Goal: Information Seeking & Learning: Learn about a topic

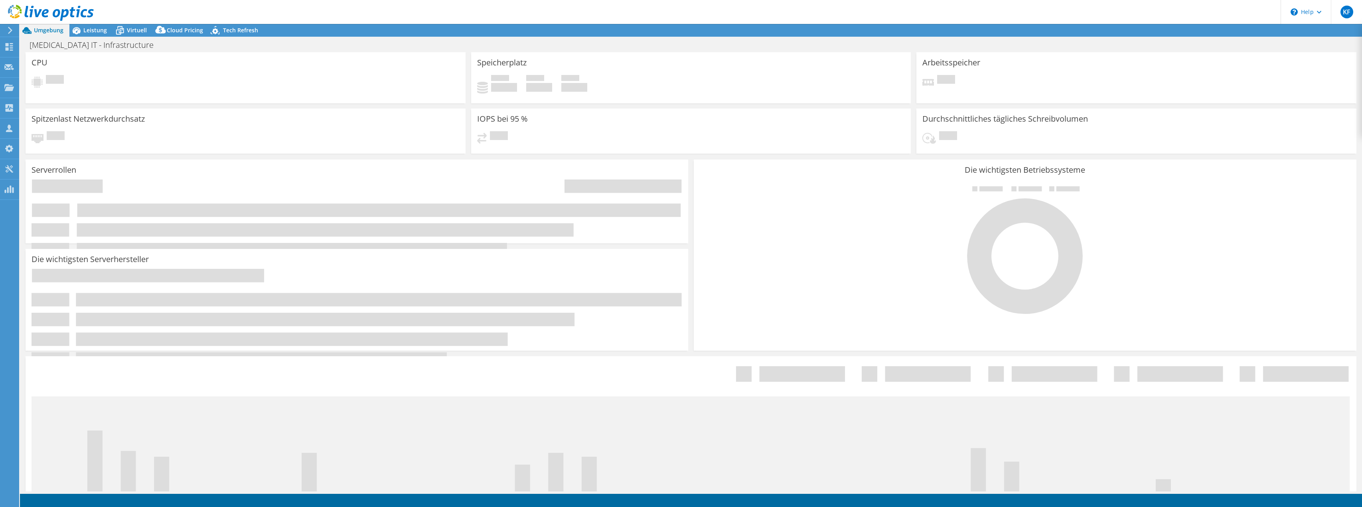
select select "USD"
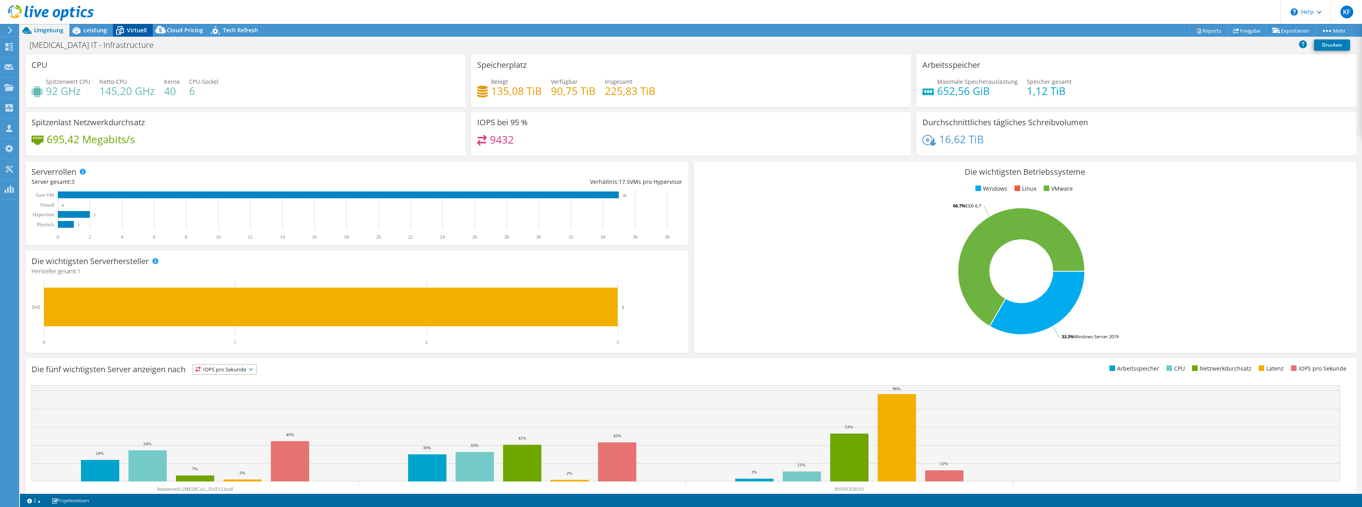
click at [130, 32] on span "Virtuell" at bounding box center [137, 30] width 20 height 8
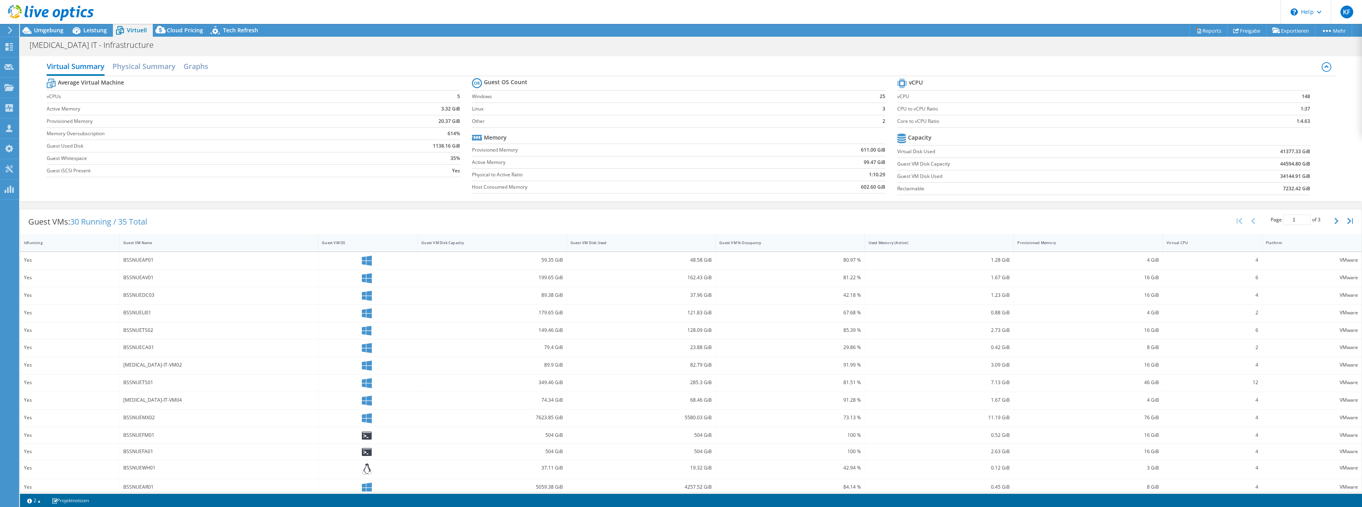
scroll to position [23, 0]
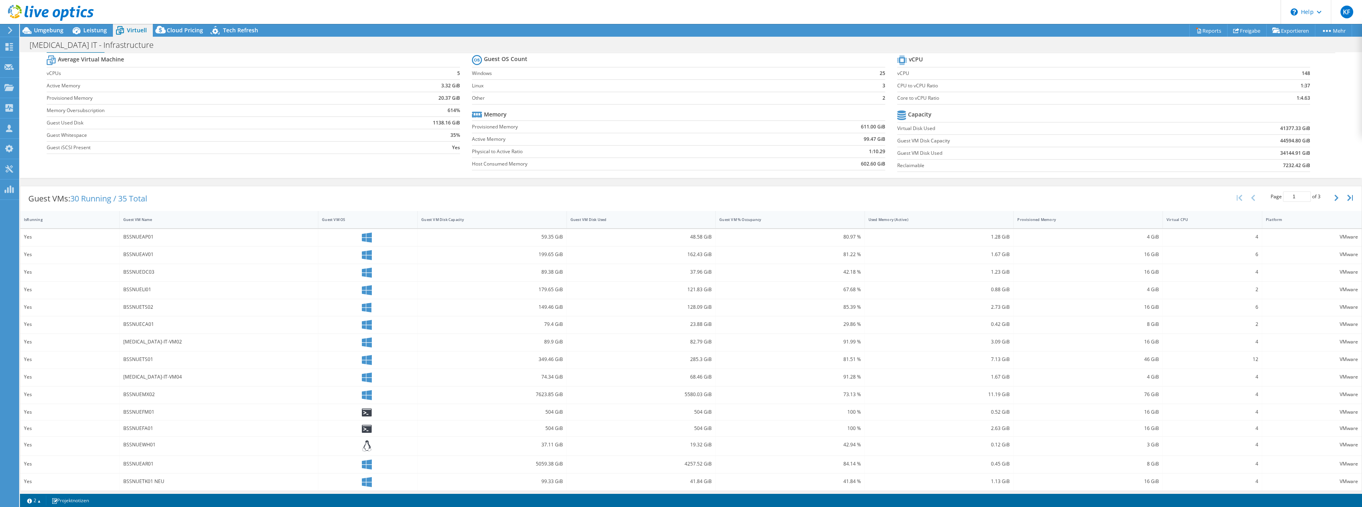
click at [270, 168] on div "Average Virtual Machine vCPUs 5 Active Memory 3.32 GiB Provisioned Memory 20.37…" at bounding box center [691, 114] width 1288 height 123
click at [60, 84] on label "Active Memory" at bounding box center [200, 86] width 306 height 8
click at [1334, 197] on icon "button" at bounding box center [1336, 198] width 4 height 6
type input "2"
click at [98, 28] on span "Leistung" at bounding box center [95, 30] width 24 height 8
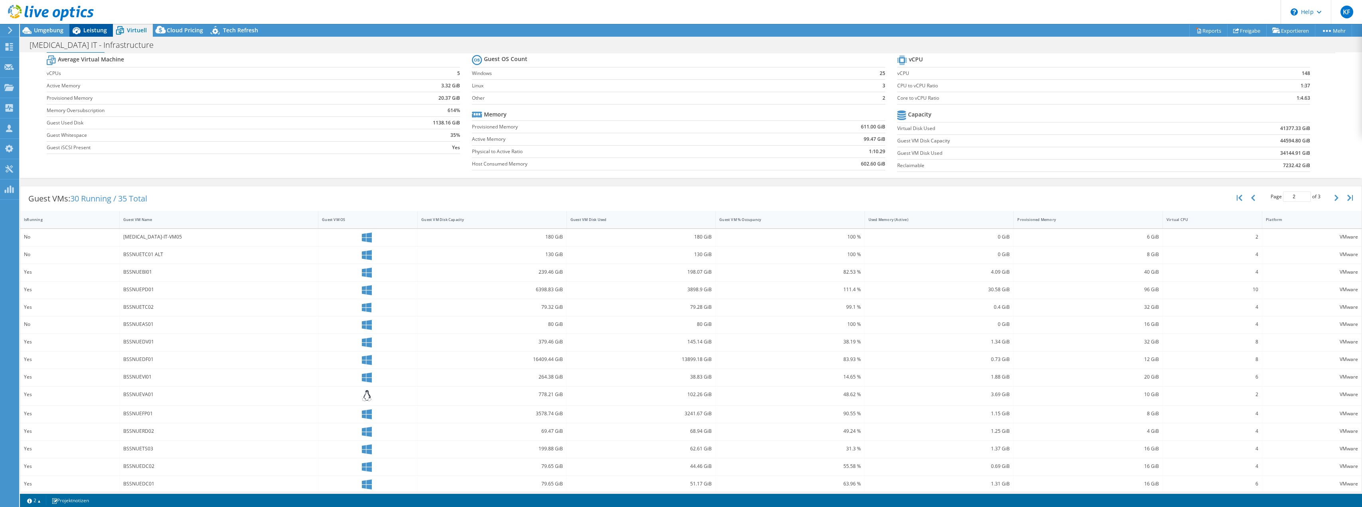
scroll to position [0, 0]
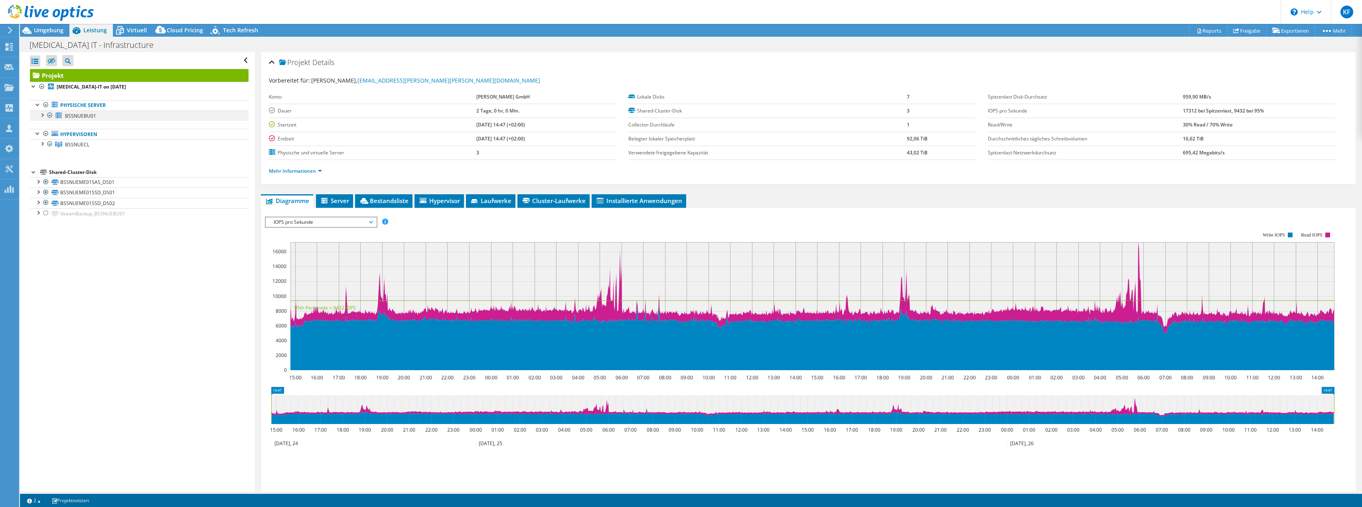
click at [43, 117] on div at bounding box center [42, 114] width 8 height 8
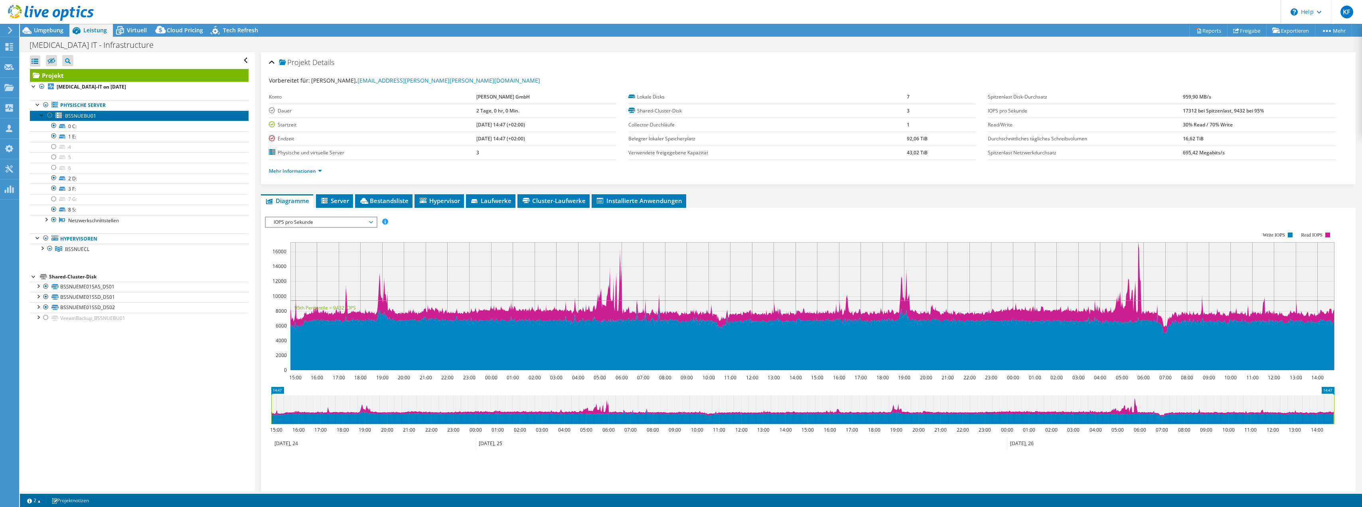
click at [77, 115] on span "BSSNUEBU01" at bounding box center [80, 115] width 31 height 7
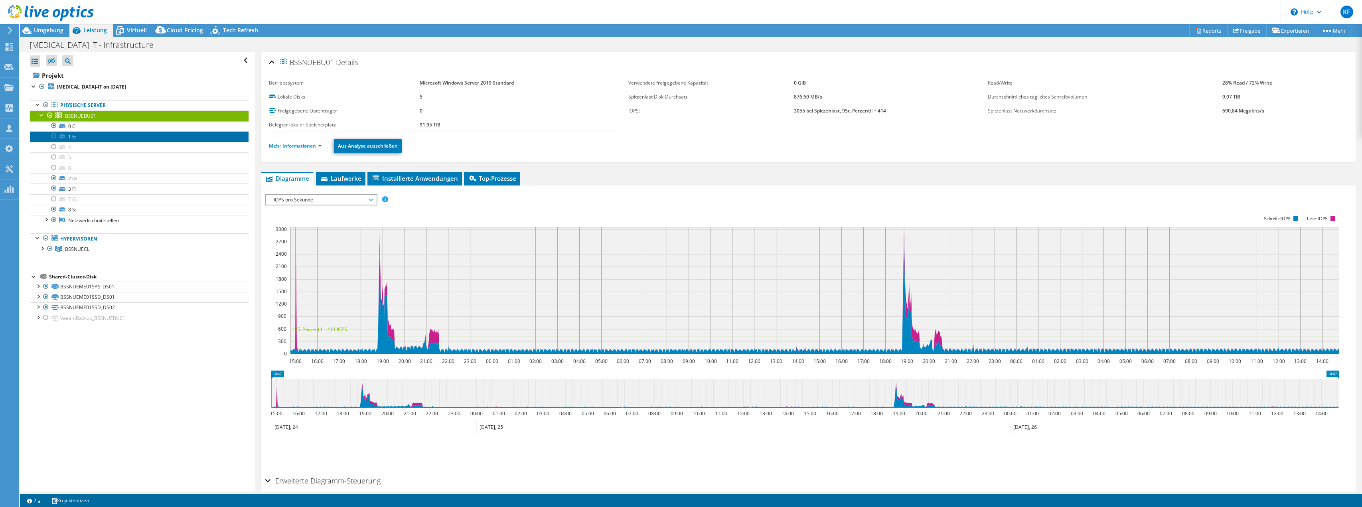
click at [96, 132] on link "1 E:" at bounding box center [139, 136] width 219 height 10
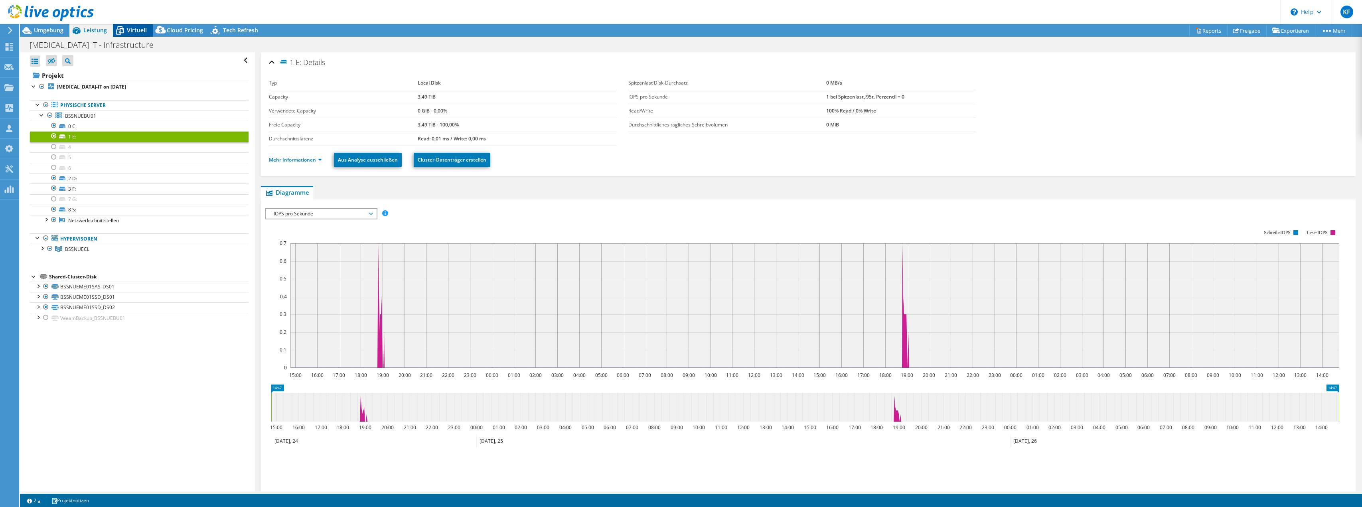
click at [129, 31] on span "Virtuell" at bounding box center [137, 30] width 20 height 8
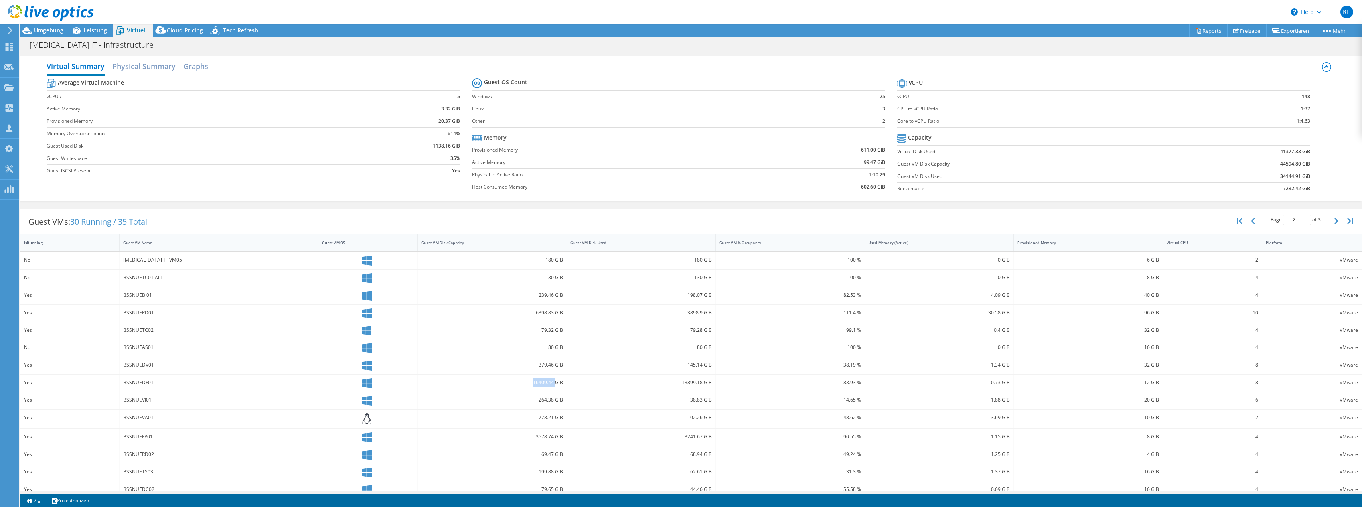
drag, startPoint x: 530, startPoint y: 380, endPoint x: 552, endPoint y: 380, distance: 21.9
click at [552, 380] on div "16409.44 GiB" at bounding box center [492, 382] width 142 height 9
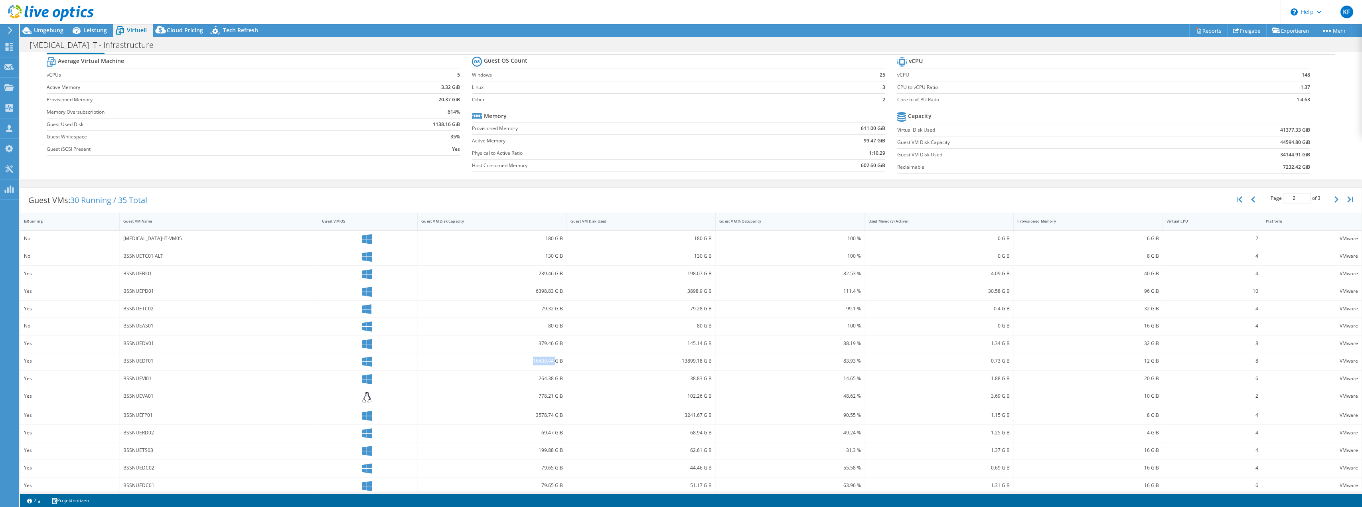
scroll to position [22, 0]
click at [53, 29] on span "Umgebung" at bounding box center [49, 30] width 30 height 8
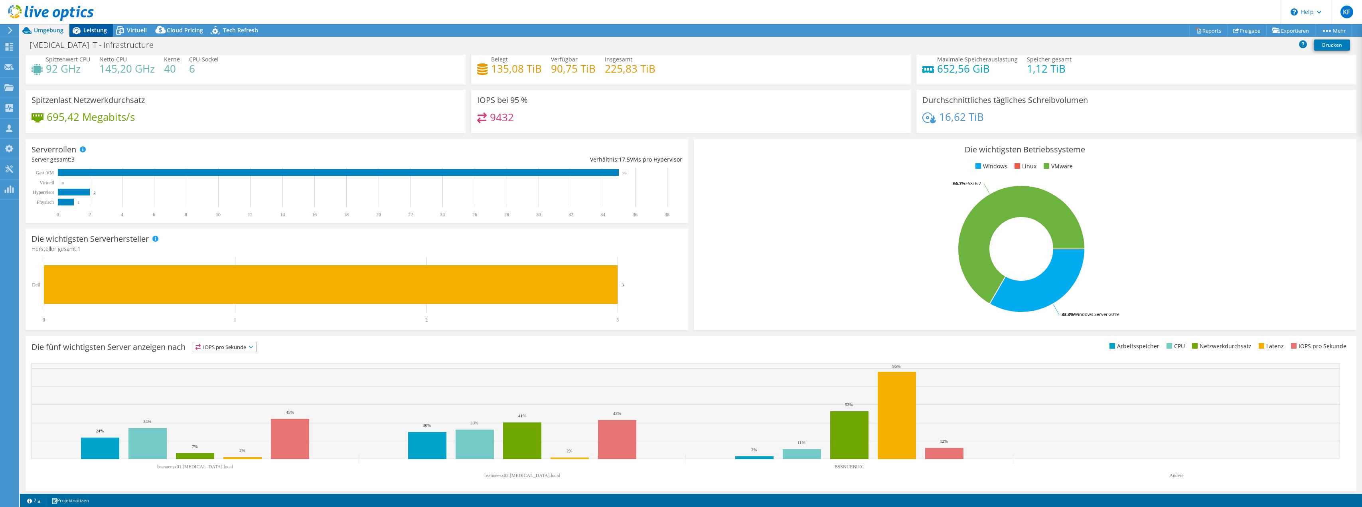
click at [101, 30] on span "Leistung" at bounding box center [95, 30] width 24 height 8
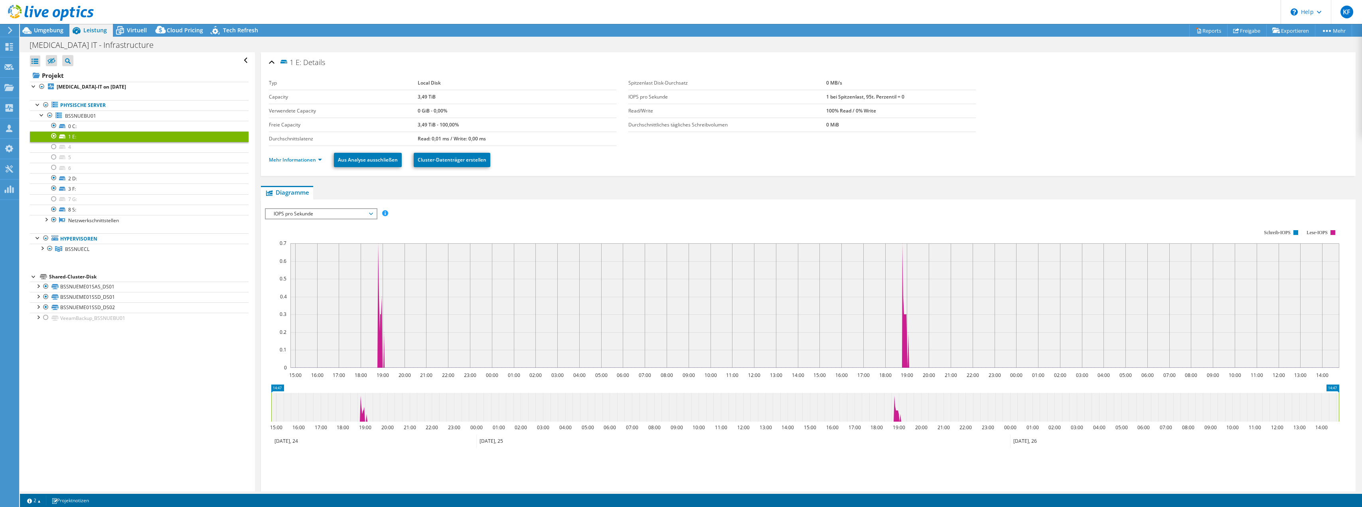
scroll to position [0, 0]
click at [43, 245] on div at bounding box center [42, 248] width 8 height 8
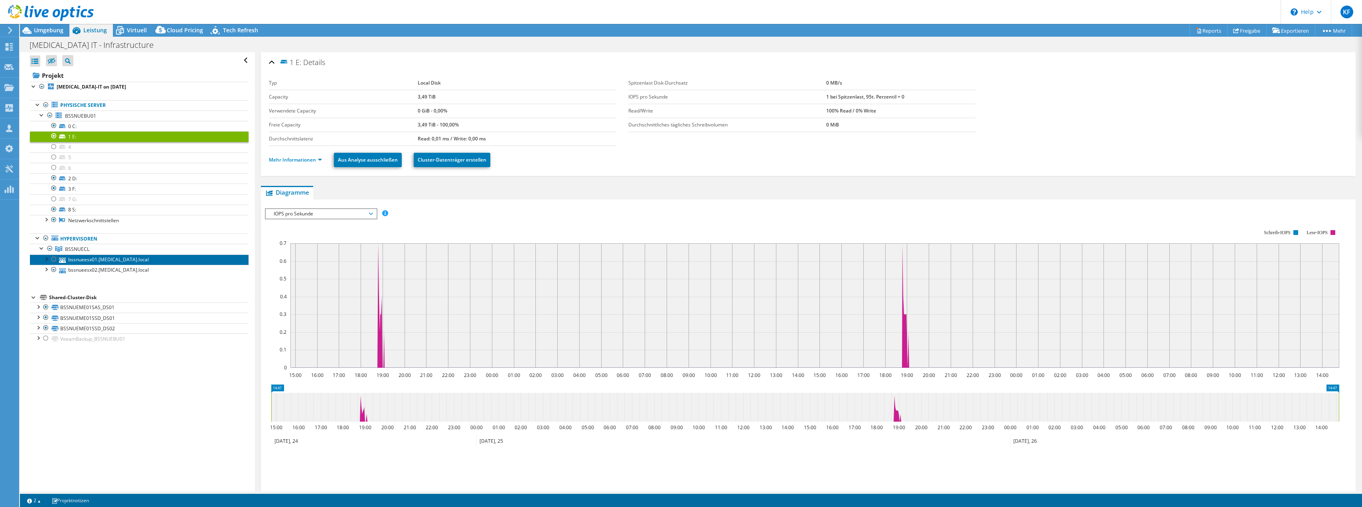
click at [84, 256] on link "bssnueesx01.[MEDICAL_DATA].local" at bounding box center [139, 259] width 219 height 10
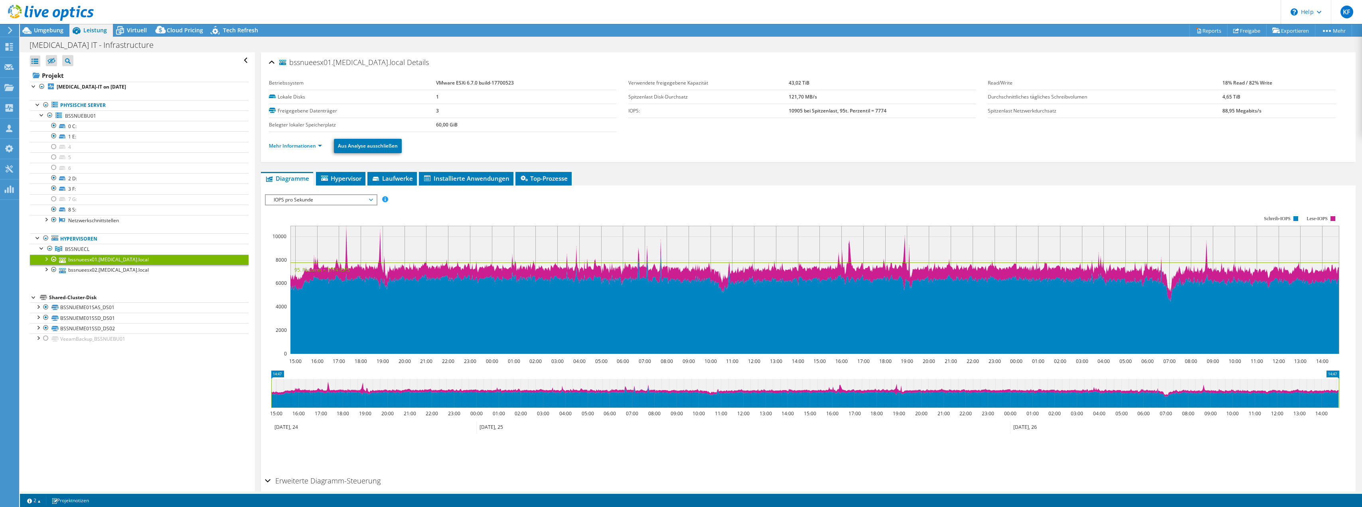
scroll to position [34, 0]
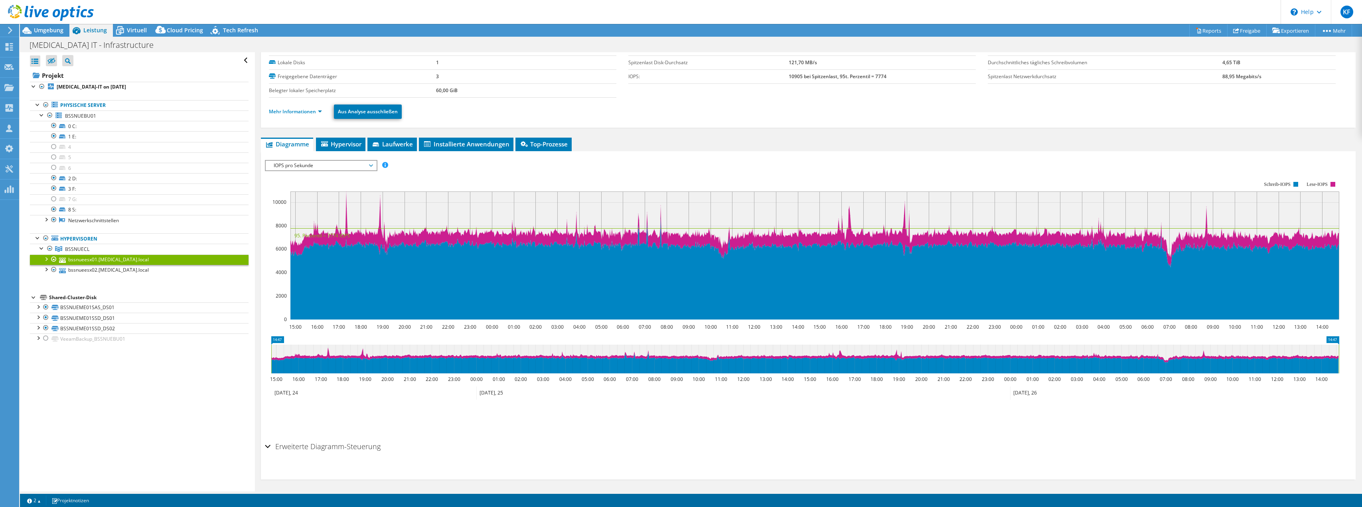
click at [48, 257] on div at bounding box center [46, 258] width 8 height 8
click at [347, 143] on span "Hypervisor" at bounding box center [340, 144] width 41 height 8
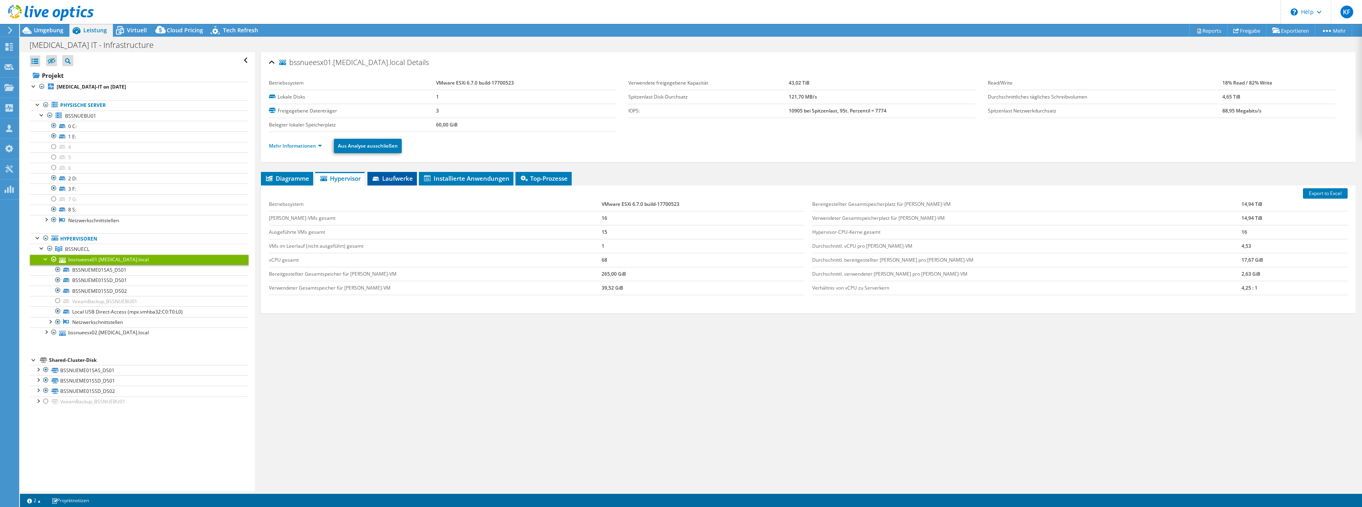
click at [400, 181] on li "Laufwerke" at bounding box center [391, 179] width 49 height 14
